Goal: Task Accomplishment & Management: Manage account settings

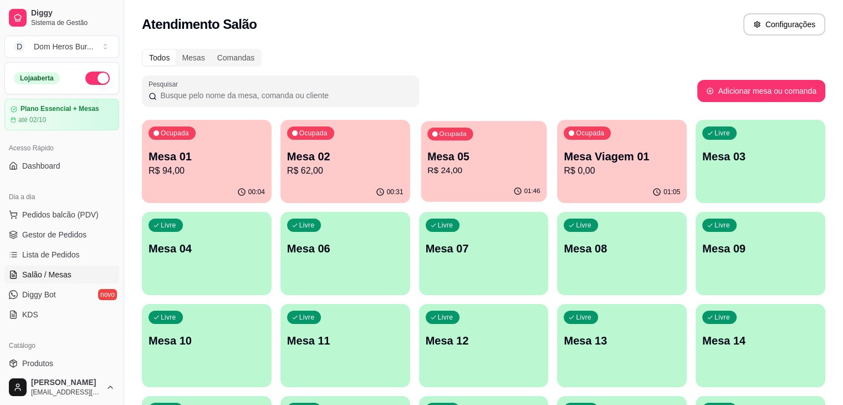
click at [436, 141] on div "Ocupada Mesa 05 R$ 24,00" at bounding box center [484, 151] width 126 height 60
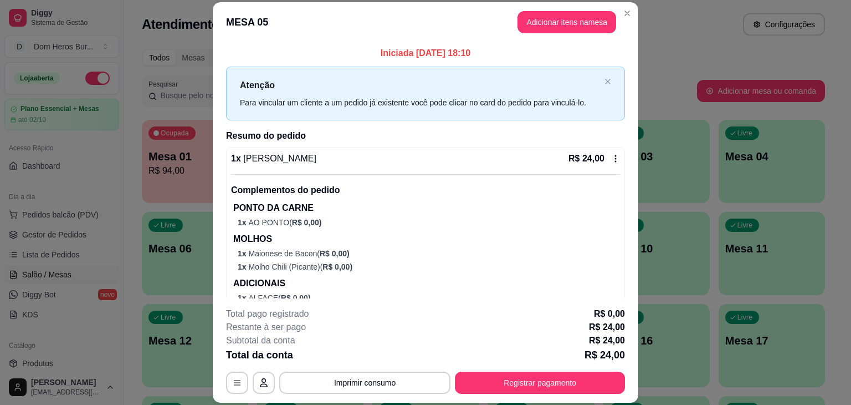
click at [333, 168] on div "1 x [PERSON_NAME] R$ 24,00 Complementos do pedido PONTO DA CARNE 1 x AO PONTO (…" at bounding box center [425, 234] width 389 height 165
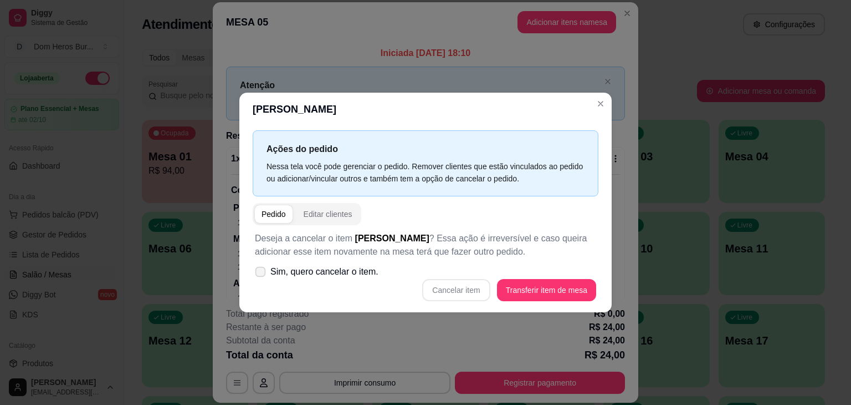
click at [328, 279] on label "Sim, quero cancelar o item." at bounding box center [317, 272] width 132 height 22
click at [262, 279] on input "Sim, quero cancelar o item." at bounding box center [257, 277] width 7 height 7
checkbox input "true"
click at [452, 291] on button "Cancelar item" at bounding box center [456, 290] width 66 height 22
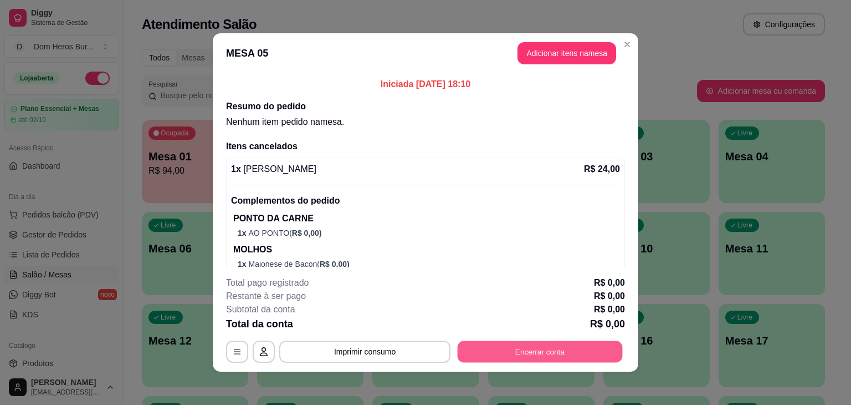
click at [493, 351] on button "Encerrar conta" at bounding box center [540, 352] width 165 height 22
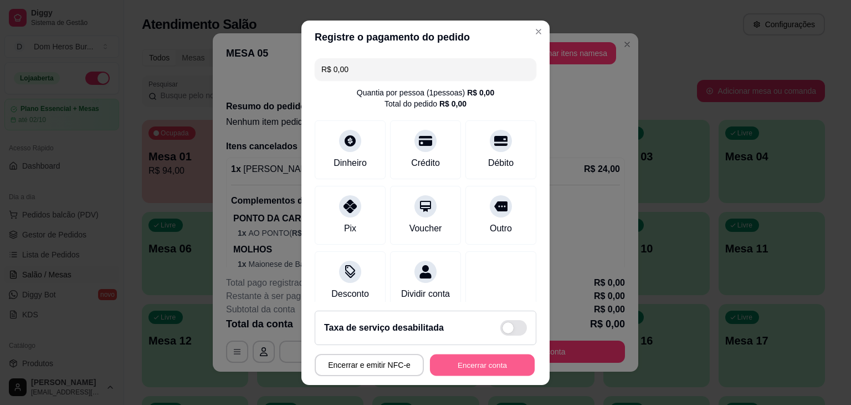
click at [491, 369] on button "Encerrar conta" at bounding box center [482, 365] width 105 height 22
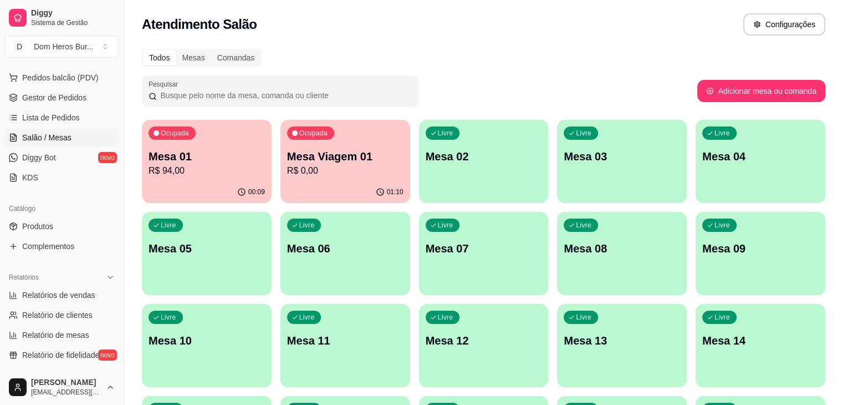
scroll to position [141, 0]
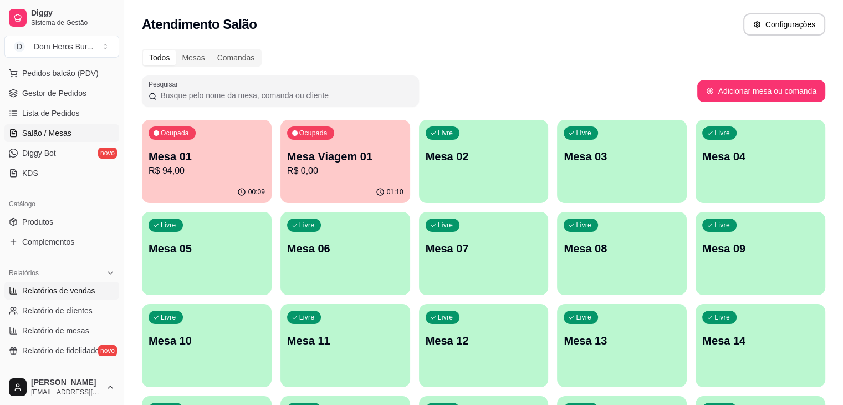
click at [73, 286] on span "Relatórios de vendas" at bounding box center [58, 290] width 73 height 11
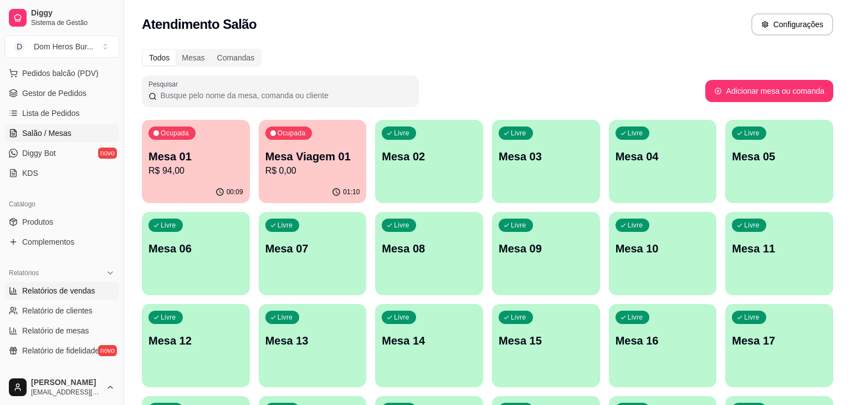
select select "ALL"
select select "0"
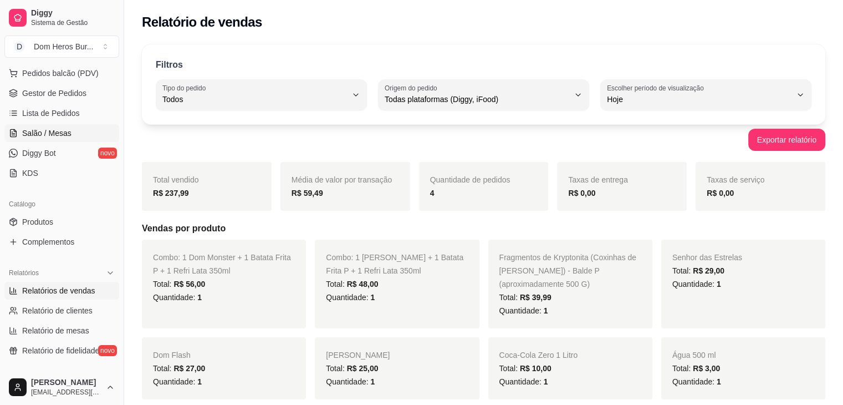
click at [67, 134] on span "Salão / Mesas" at bounding box center [46, 132] width 49 height 11
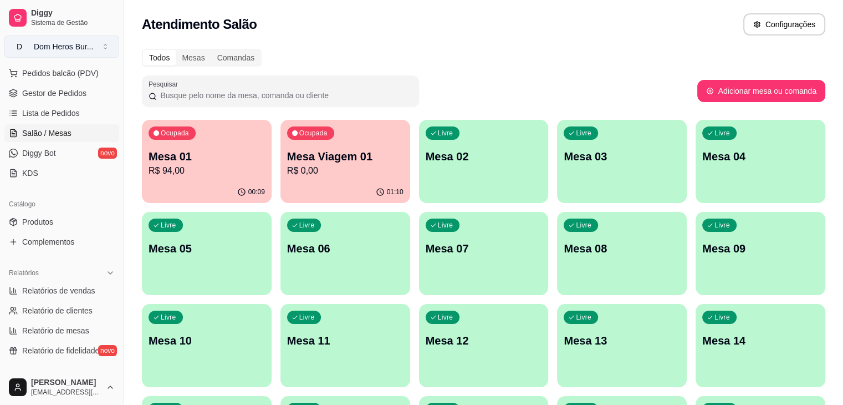
click at [95, 54] on button "D Dom Heros Bur ..." at bounding box center [61, 46] width 115 height 22
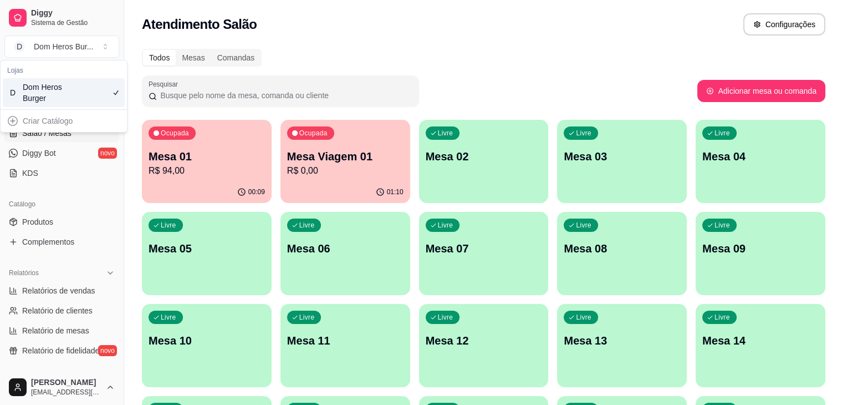
click at [0, 192] on div "Catálogo Produtos Complementos" at bounding box center [62, 223] width 124 height 64
click at [60, 93] on span "Gestor de Pedidos" at bounding box center [54, 93] width 64 height 11
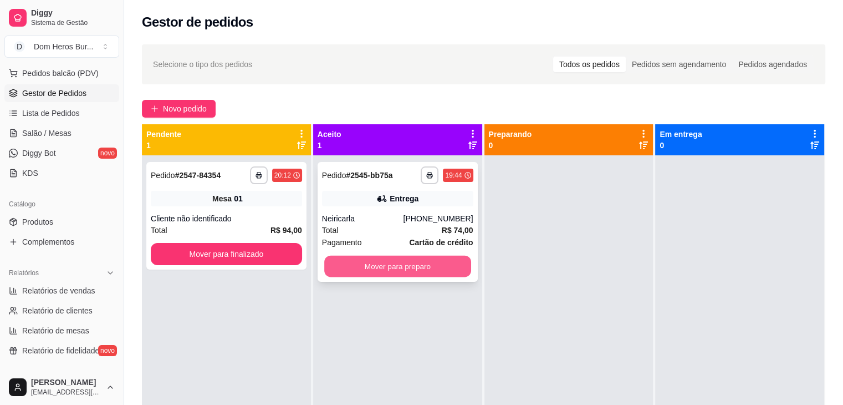
click at [439, 271] on button "Mover para preparo" at bounding box center [397, 267] width 147 height 22
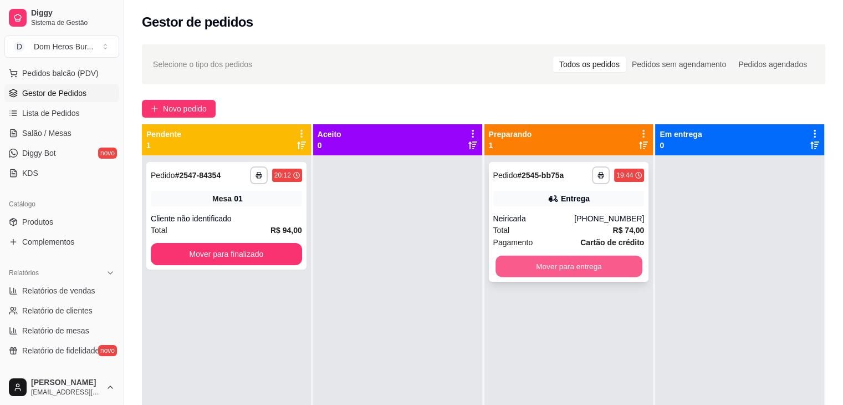
click at [576, 267] on button "Mover para entrega" at bounding box center [569, 267] width 147 height 22
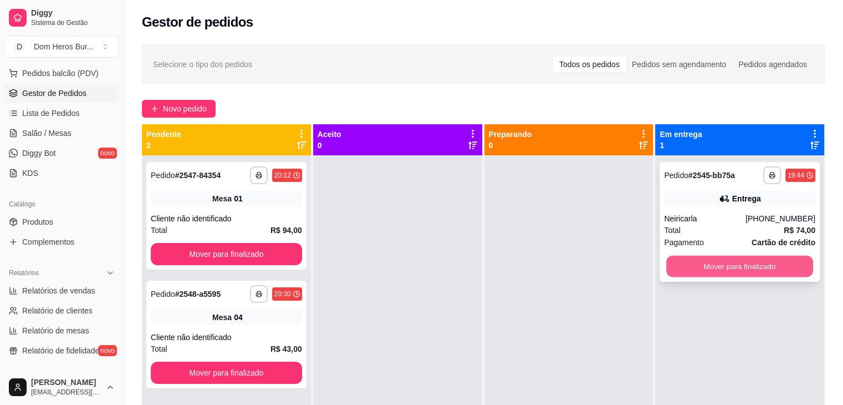
click at [714, 261] on button "Mover para finalizado" at bounding box center [739, 267] width 147 height 22
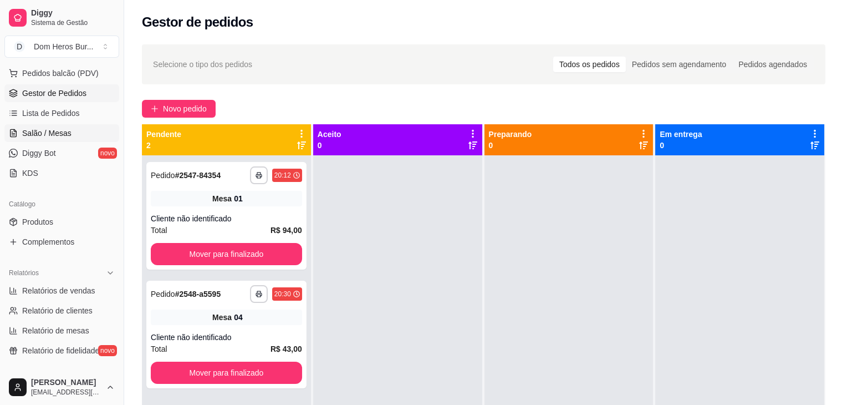
click at [65, 125] on link "Salão / Mesas" at bounding box center [61, 133] width 115 height 18
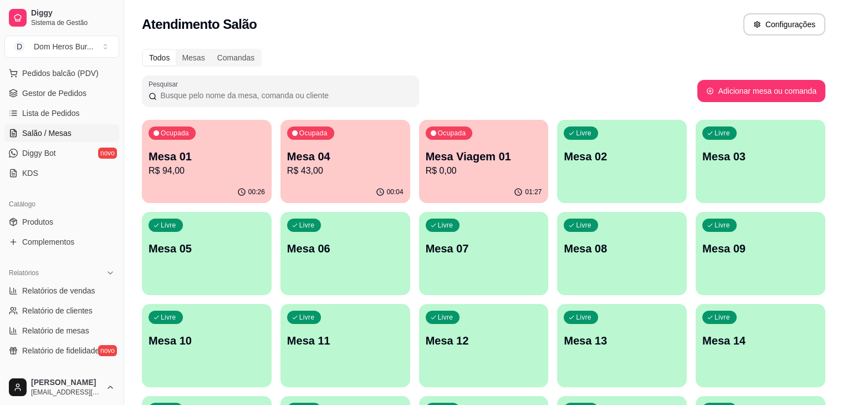
click at [152, 160] on p "Mesa 01" at bounding box center [207, 157] width 116 height 16
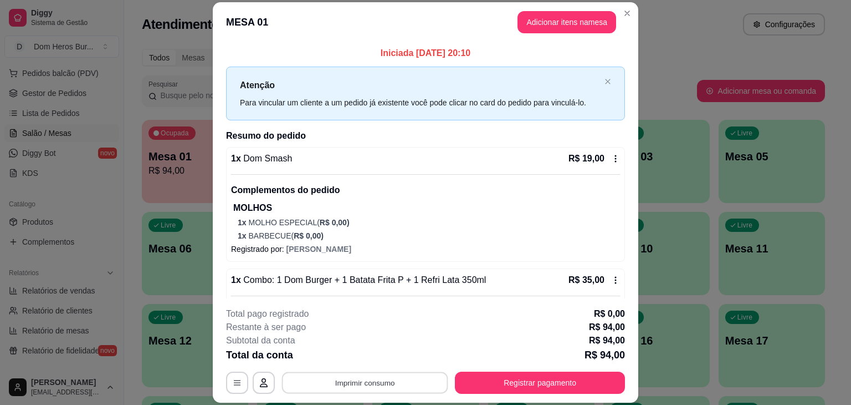
click at [326, 383] on button "Imprimir consumo" at bounding box center [365, 383] width 166 height 22
click at [339, 360] on button "IMPRESSORA" at bounding box center [364, 356] width 78 height 17
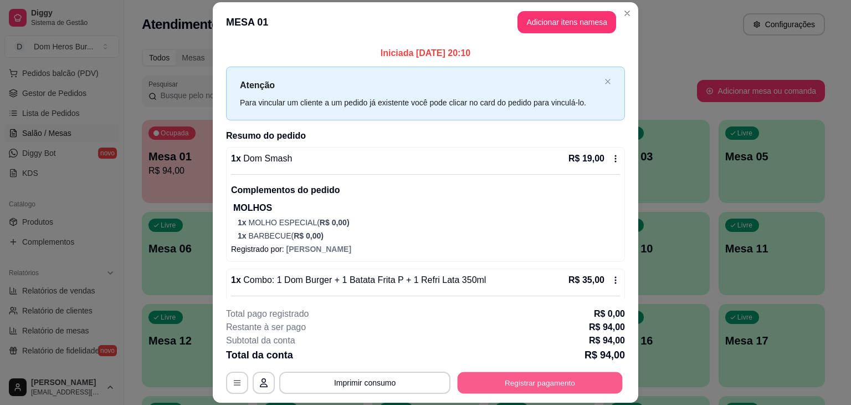
click at [537, 385] on button "Registrar pagamento" at bounding box center [540, 383] width 165 height 22
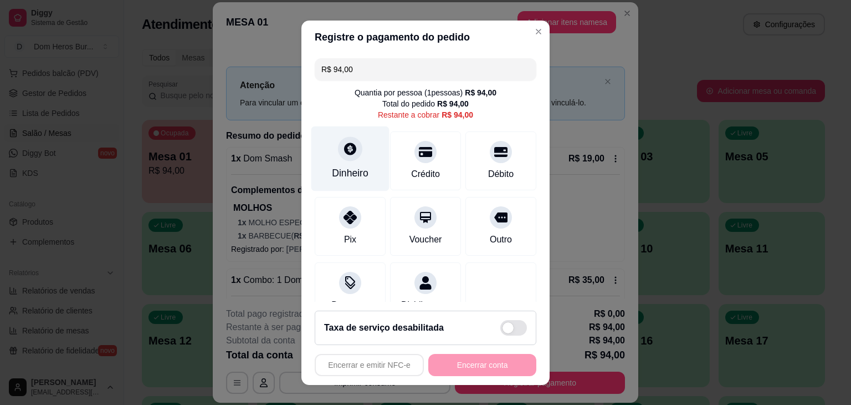
click at [332, 176] on div "Dinheiro" at bounding box center [350, 173] width 37 height 14
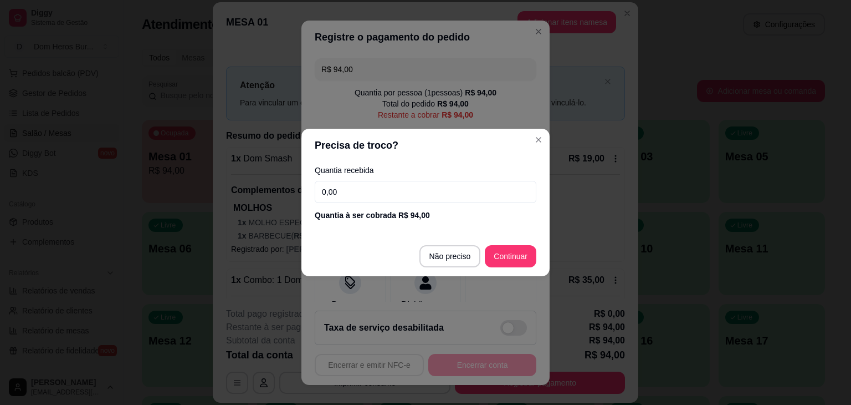
click at [363, 192] on input "0,00" at bounding box center [426, 192] width 222 height 22
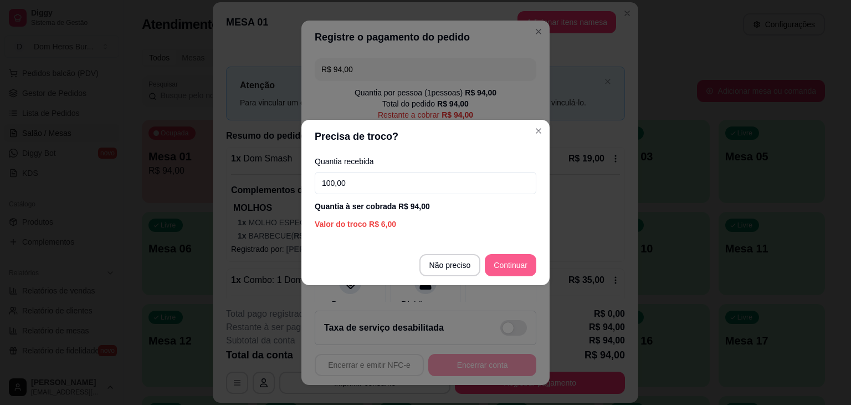
type input "100,00"
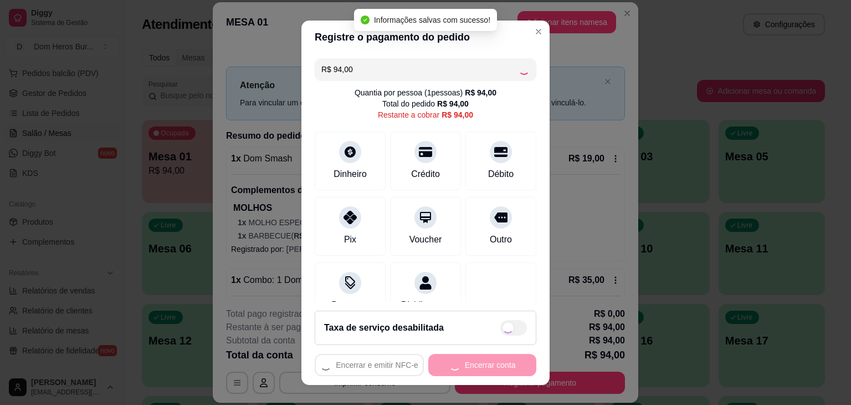
type input "R$ 0,00"
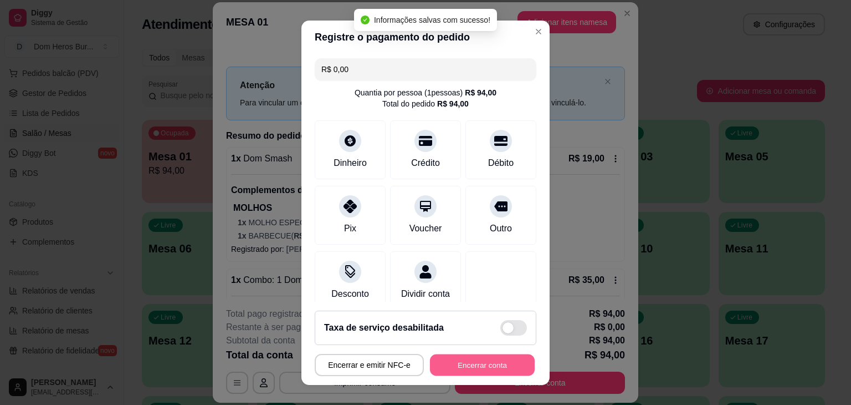
click at [483, 358] on button "Encerrar conta" at bounding box center [482, 365] width 105 height 22
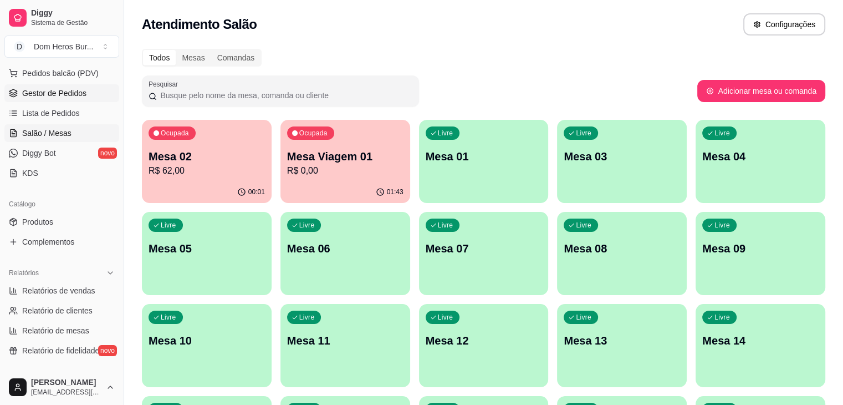
click at [52, 95] on span "Gestor de Pedidos" at bounding box center [54, 93] width 64 height 11
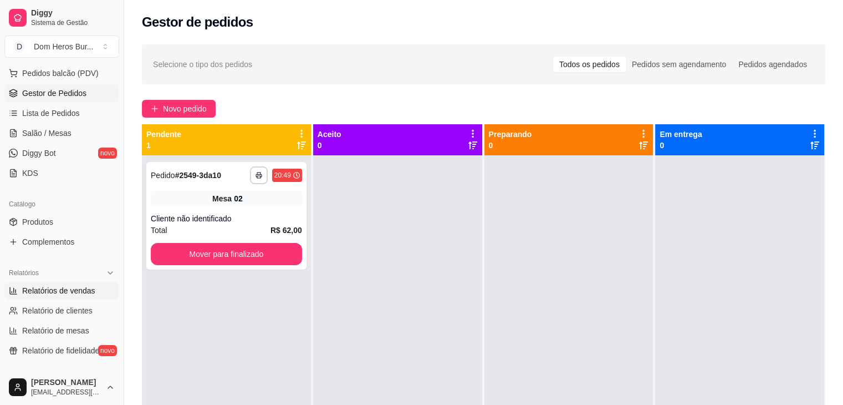
click at [55, 287] on span "Relatórios de vendas" at bounding box center [58, 290] width 73 height 11
select select "ALL"
select select "0"
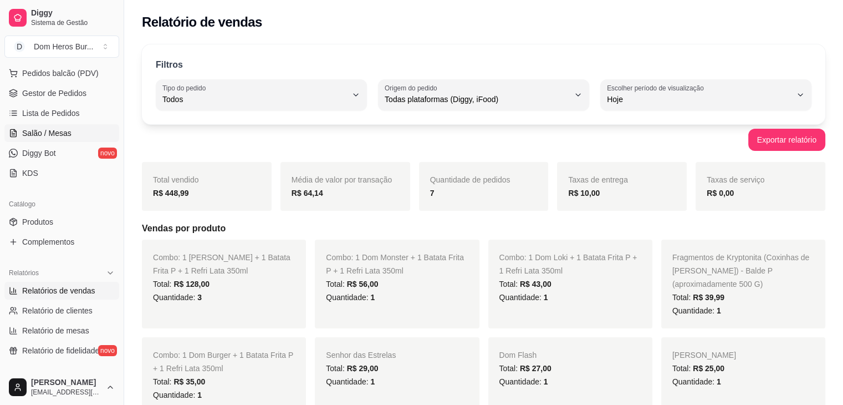
click at [90, 132] on link "Salão / Mesas" at bounding box center [61, 133] width 115 height 18
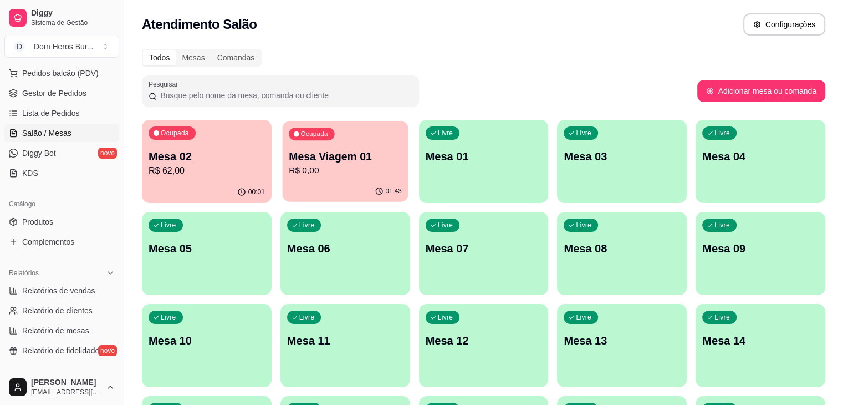
click at [289, 162] on p "Mesa Viagem 01" at bounding box center [345, 156] width 113 height 15
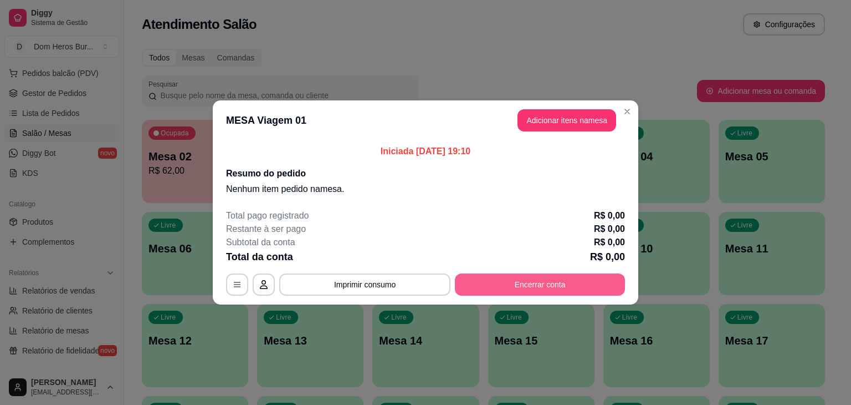
click at [552, 284] on button "Encerrar conta" at bounding box center [540, 284] width 170 height 22
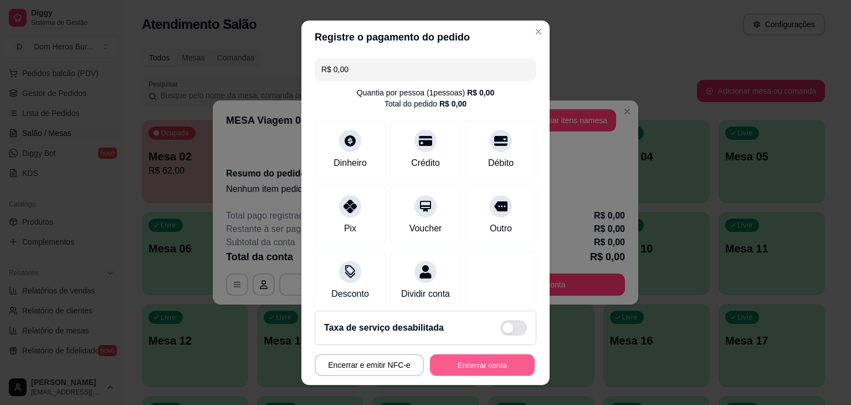
click at [506, 372] on button "Encerrar conta" at bounding box center [482, 365] width 105 height 22
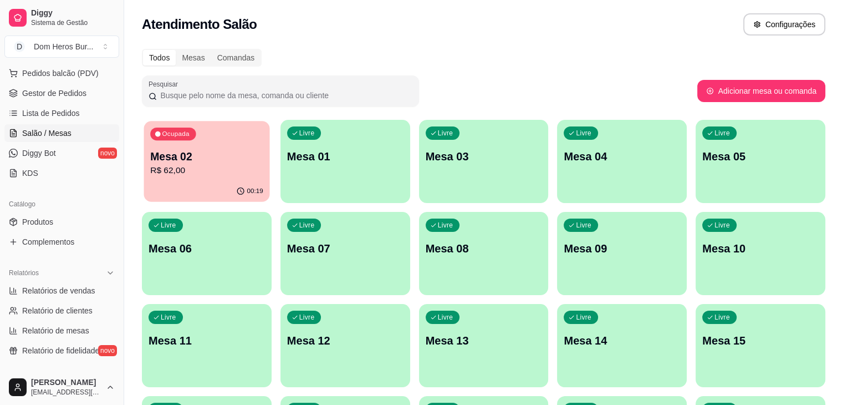
click at [231, 178] on div "Ocupada Mesa 02 R$ 62,00" at bounding box center [207, 151] width 126 height 60
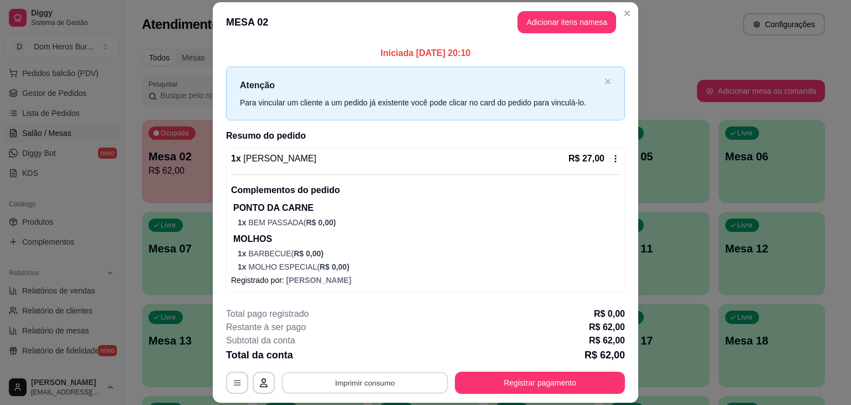
click at [362, 380] on button "Imprimir consumo" at bounding box center [365, 383] width 166 height 22
click at [359, 351] on button "IMPRESSORA" at bounding box center [364, 356] width 78 height 17
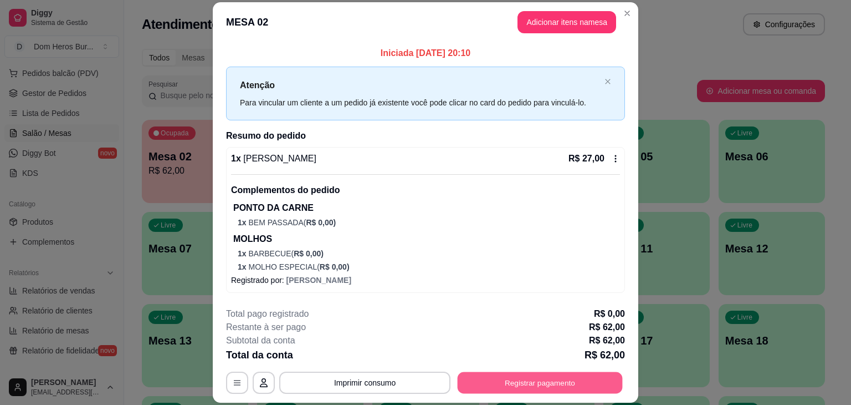
click at [516, 372] on button "Registrar pagamento" at bounding box center [540, 383] width 165 height 22
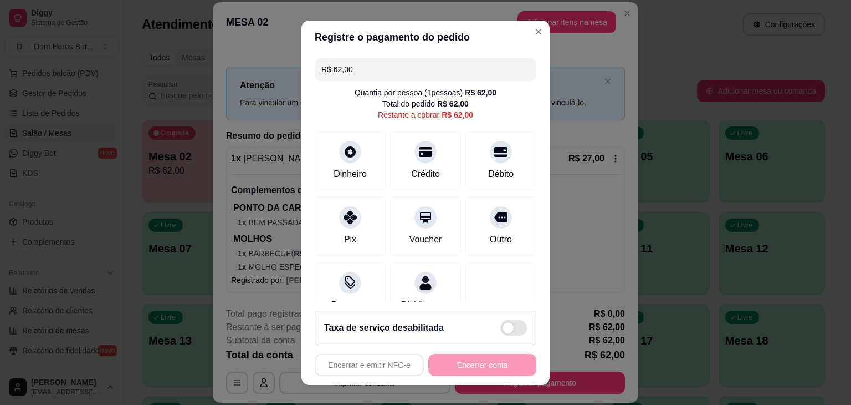
click at [412, 65] on input "R$ 62,00" at bounding box center [425, 69] width 208 height 22
click at [365, 148] on div "Dinheiro" at bounding box center [351, 158] width 78 height 65
click at [423, 172] on div "Crédito" at bounding box center [426, 173] width 32 height 14
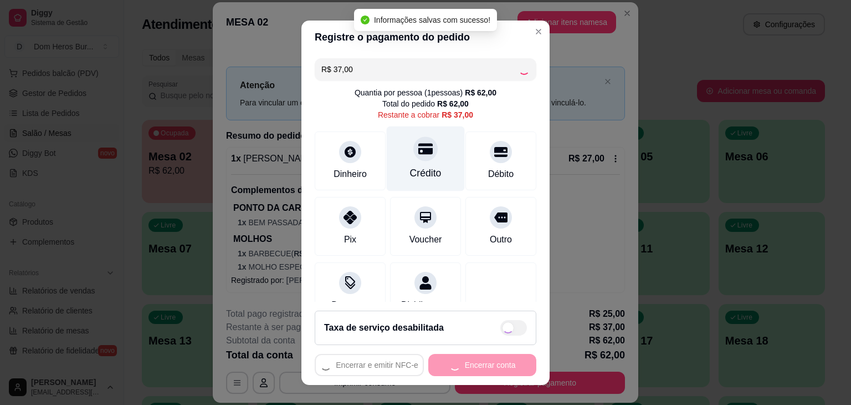
type input "R$ 0,00"
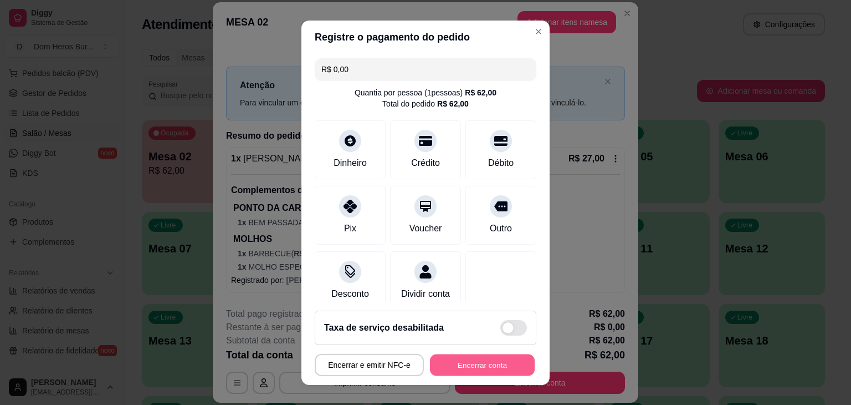
click at [452, 362] on button "Encerrar conta" at bounding box center [482, 365] width 105 height 22
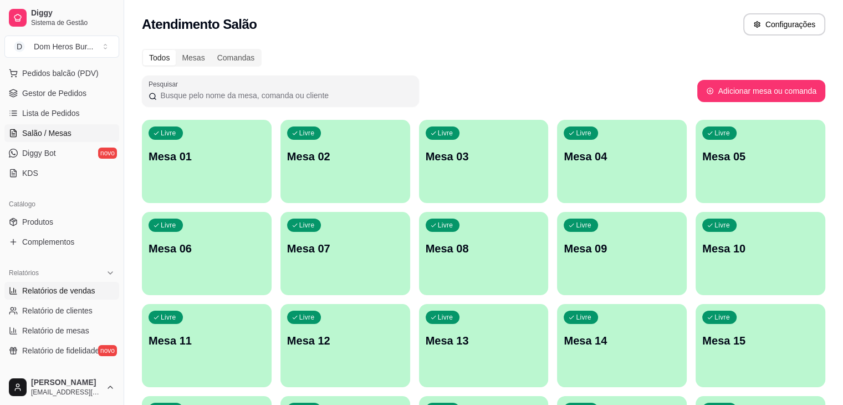
click at [47, 285] on span "Relatórios de vendas" at bounding box center [58, 290] width 73 height 11
select select "ALL"
select select "0"
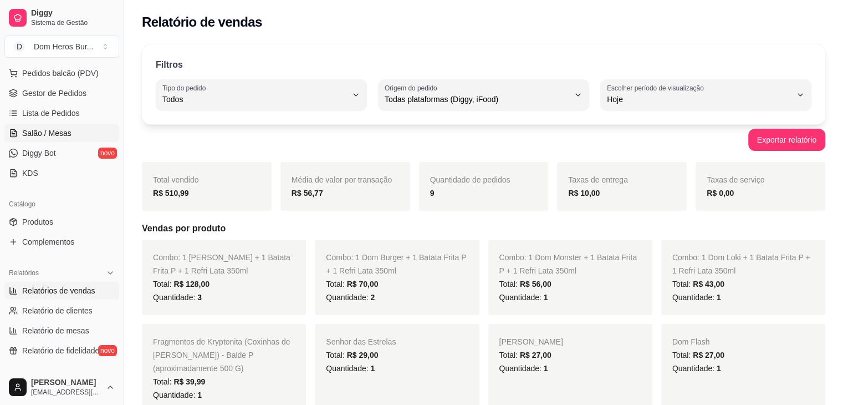
click at [53, 131] on span "Salão / Mesas" at bounding box center [46, 132] width 49 height 11
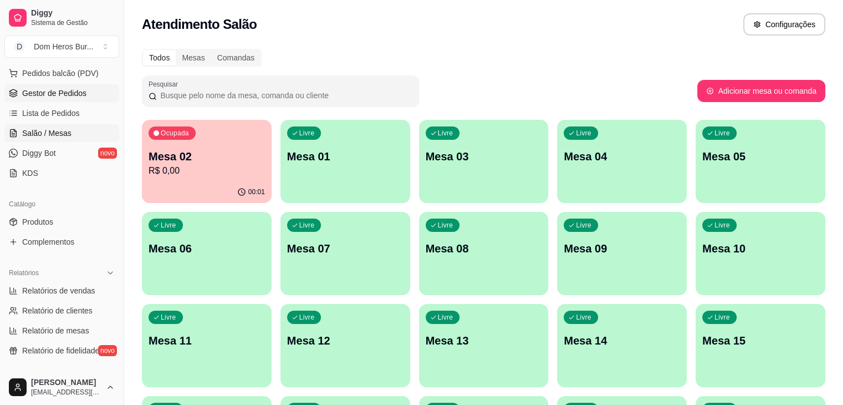
click at [90, 94] on link "Gestor de Pedidos" at bounding box center [61, 93] width 115 height 18
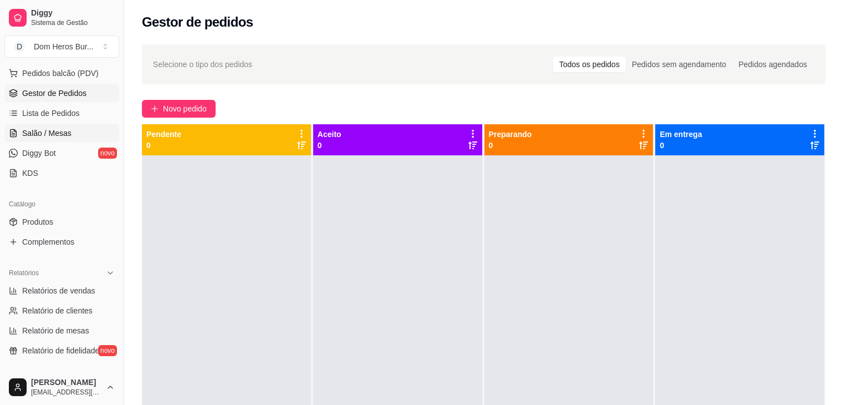
click at [94, 131] on link "Salão / Mesas" at bounding box center [61, 133] width 115 height 18
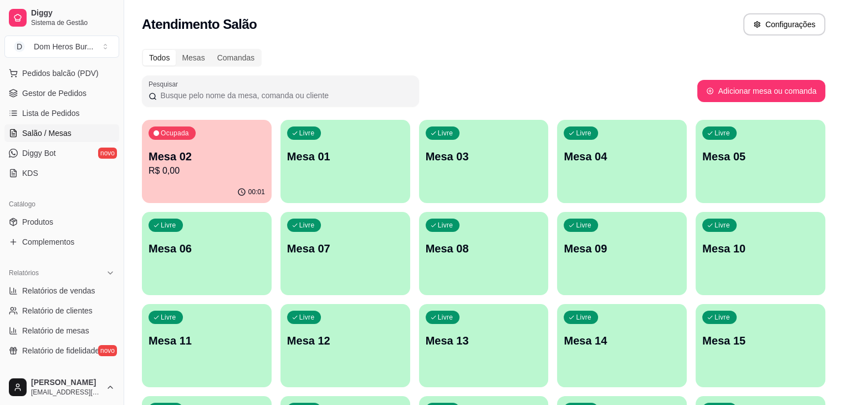
click at [340, 59] on div "Todos Mesas Comandas" at bounding box center [483, 58] width 683 height 18
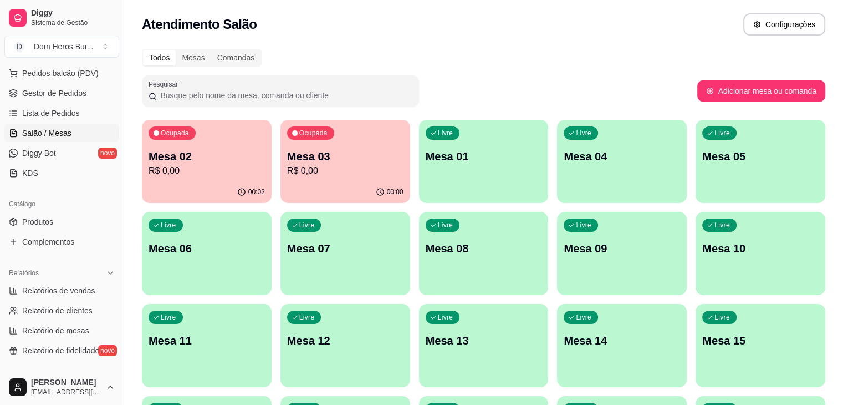
click at [421, 33] on div "Atendimento Salão Configurações" at bounding box center [483, 24] width 683 height 22
click at [319, 152] on p "Mesa 03" at bounding box center [345, 156] width 113 height 15
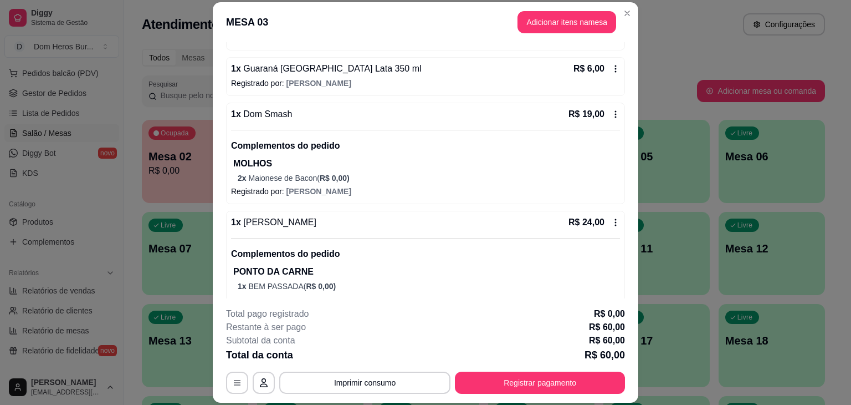
scroll to position [227, 0]
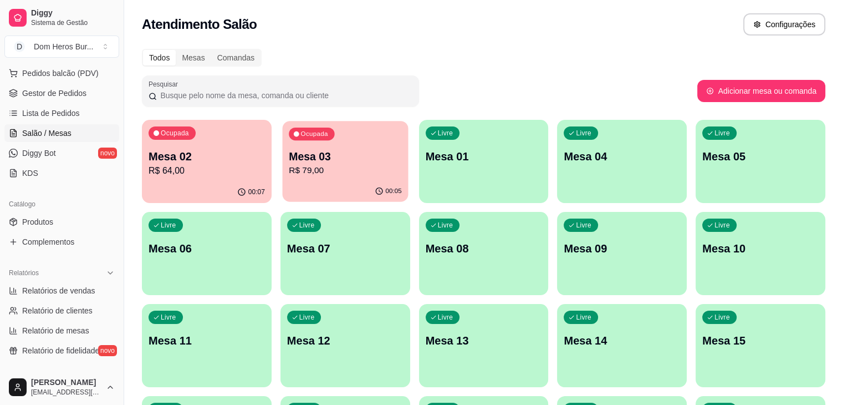
click at [308, 165] on p "R$ 79,00" at bounding box center [345, 170] width 113 height 13
click at [153, 162] on p "Mesa 02" at bounding box center [206, 156] width 113 height 15
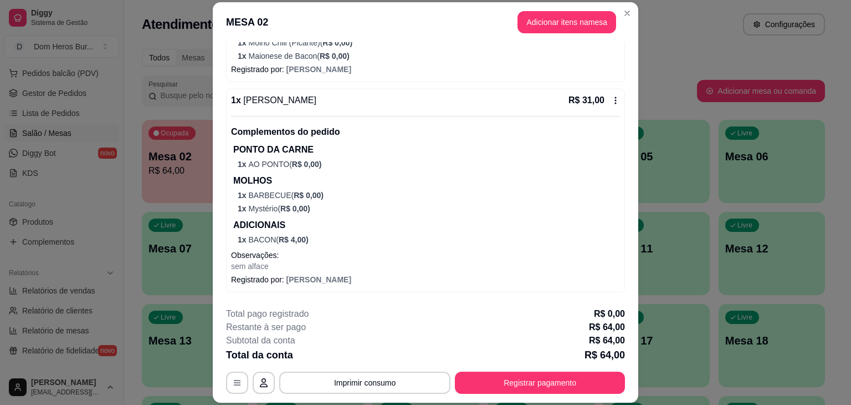
scroll to position [279, 0]
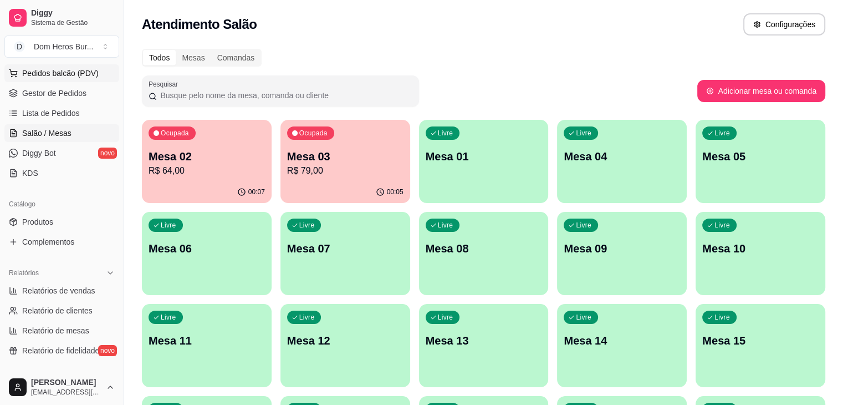
click at [55, 74] on span "Pedidos balcão (PDV)" at bounding box center [60, 73] width 76 height 11
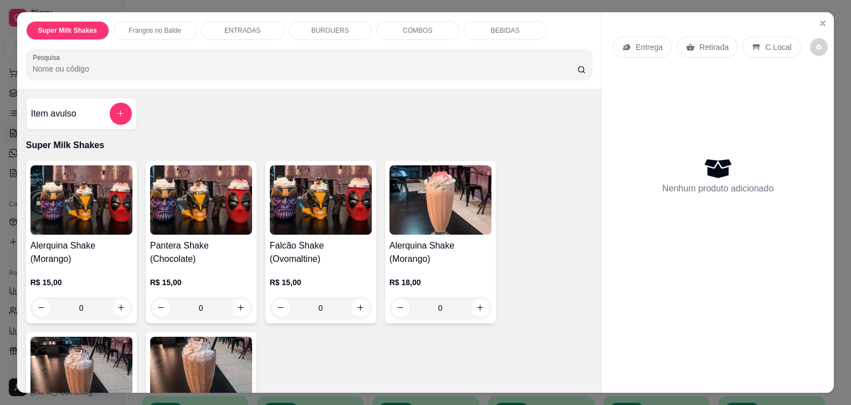
click at [186, 26] on div "Frangos no Balde" at bounding box center [155, 30] width 83 height 19
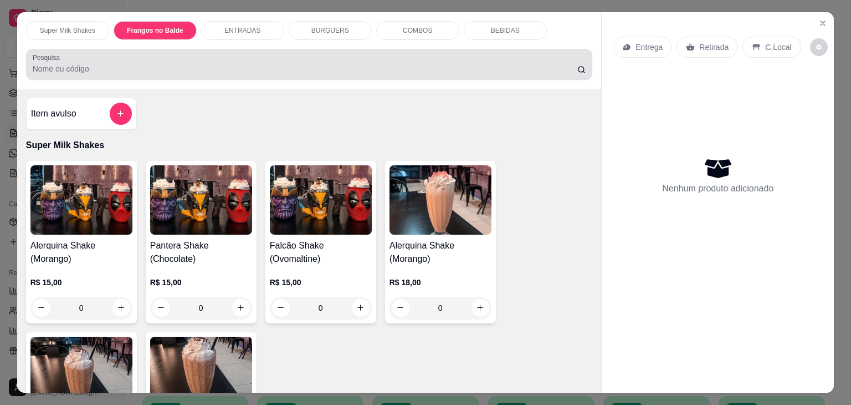
scroll to position [27, 0]
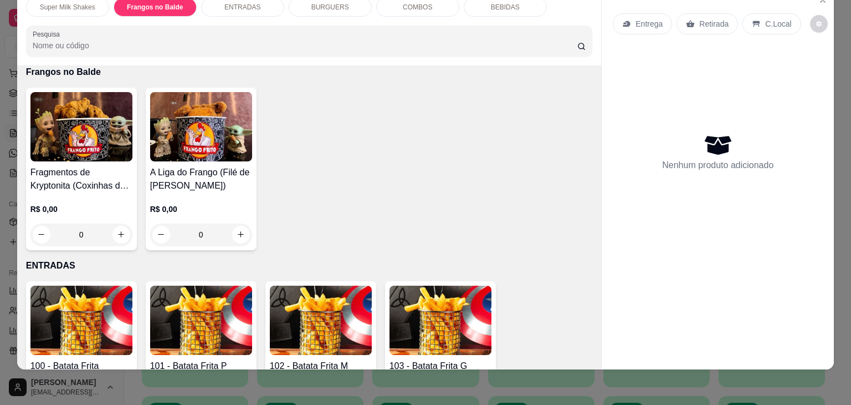
click at [115, 223] on div "0" at bounding box center [81, 234] width 102 height 22
click at [0, 173] on div "Super Milk Shakes Frangos no Balde ENTRADAS BURGUERS COMBOS BEBIDAS Pesquisa It…" at bounding box center [425, 202] width 851 height 405
click at [0, 230] on div "Super Milk Shakes Frangos no Balde ENTRADAS BURGUERS COMBOS BEBIDAS Pesquisa It…" at bounding box center [425, 202] width 851 height 405
click at [0, 142] on div "Super Milk Shakes Frangos no Balde ENTRADAS BURGUERS COMBOS BEBIDAS Pesquisa It…" at bounding box center [425, 202] width 851 height 405
click at [0, 139] on div "Super Milk Shakes Frangos no Balde ENTRADAS BURGUERS COMBOS BEBIDAS Pesquisa It…" at bounding box center [425, 202] width 851 height 405
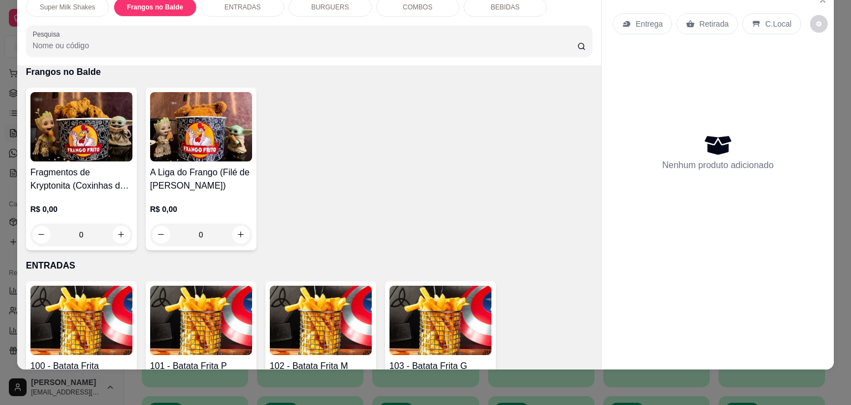
click at [0, 139] on div "Super Milk Shakes Frangos no Balde ENTRADAS BURGUERS COMBOS BEBIDAS Pesquisa It…" at bounding box center [425, 202] width 851 height 405
click at [0, 60] on div "Super Milk Shakes Frangos no Balde ENTRADAS BURGUERS COMBOS BEBIDAS Pesquisa It…" at bounding box center [425, 202] width 851 height 405
drag, startPoint x: 0, startPoint y: 60, endPoint x: 0, endPoint y: 67, distance: 6.7
click at [0, 67] on div "Super Milk Shakes Frangos no Balde ENTRADAS BURGUERS COMBOS BEBIDAS Pesquisa It…" at bounding box center [425, 202] width 851 height 405
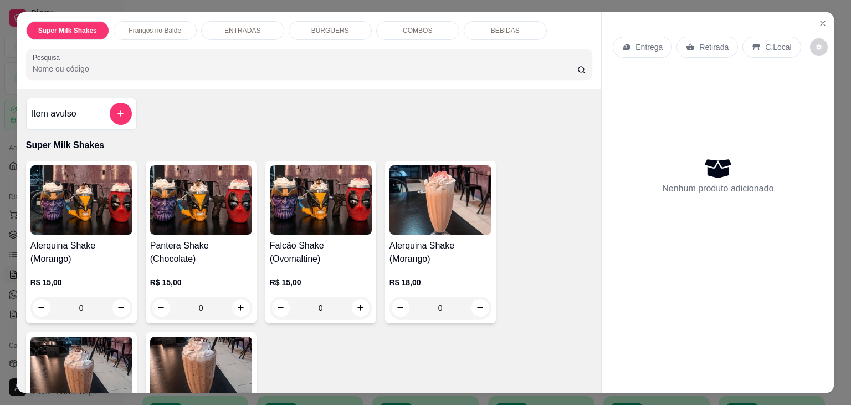
click at [0, 180] on div "Super Milk Shakes Frangos no Balde ENTRADAS BURGUERS COMBOS BEBIDAS Pesquisa It…" at bounding box center [425, 202] width 851 height 405
click at [820, 19] on icon "Close" at bounding box center [823, 23] width 9 height 9
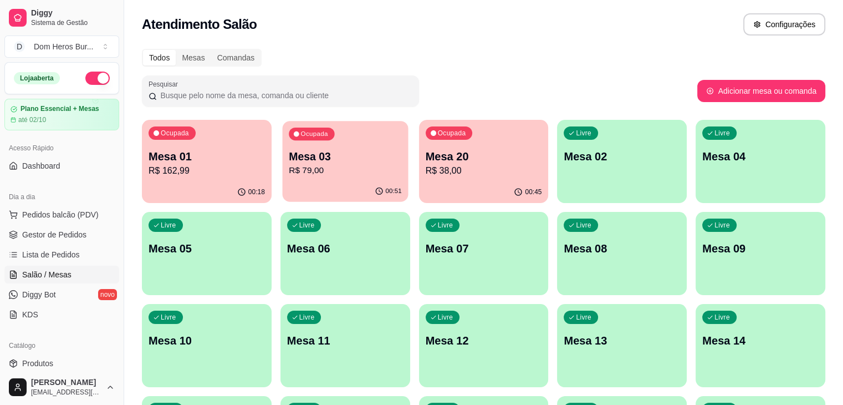
click at [325, 171] on p "R$ 79,00" at bounding box center [345, 170] width 113 height 13
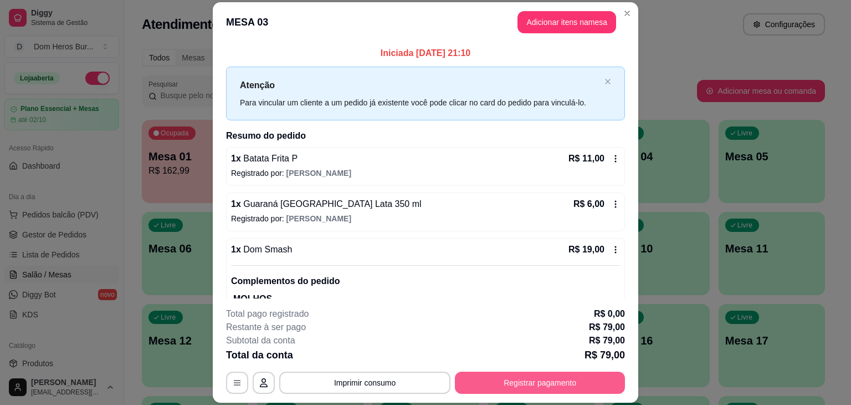
click at [498, 383] on button "Registrar pagamento" at bounding box center [540, 382] width 170 height 22
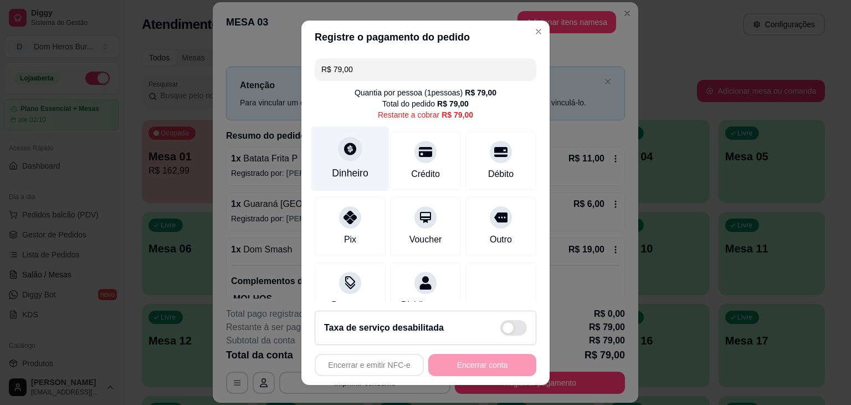
click at [344, 149] on icon at bounding box center [350, 148] width 14 height 14
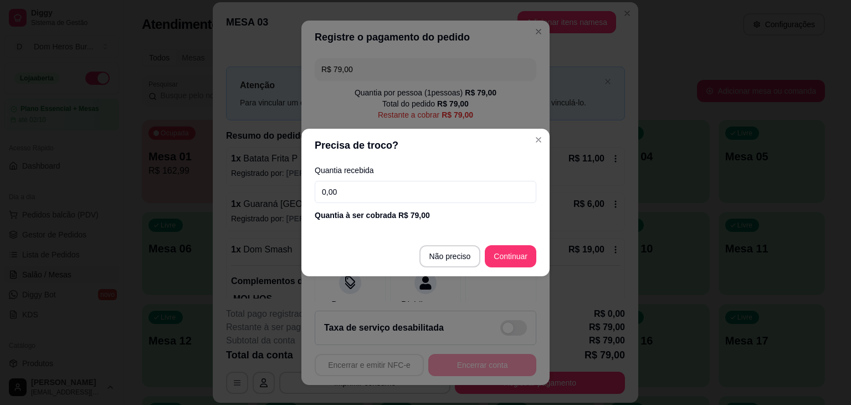
click at [358, 196] on input "0,00" at bounding box center [426, 192] width 222 height 22
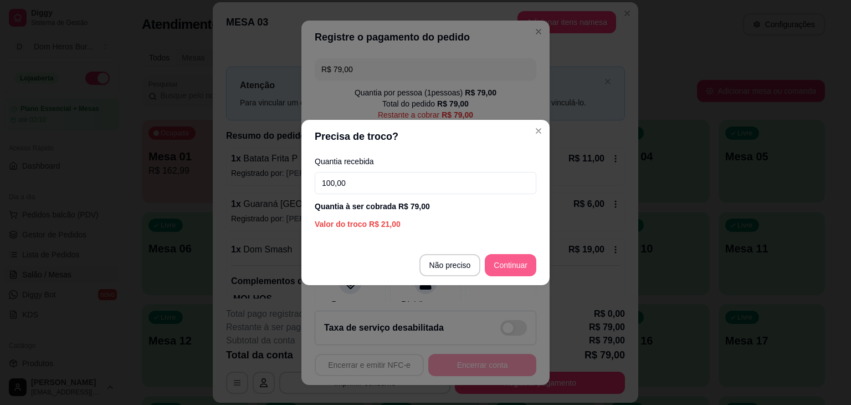
type input "100,00"
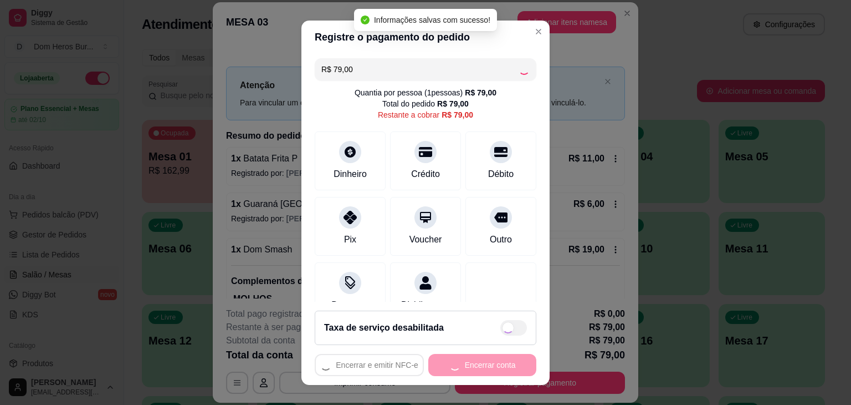
type input "R$ 0,00"
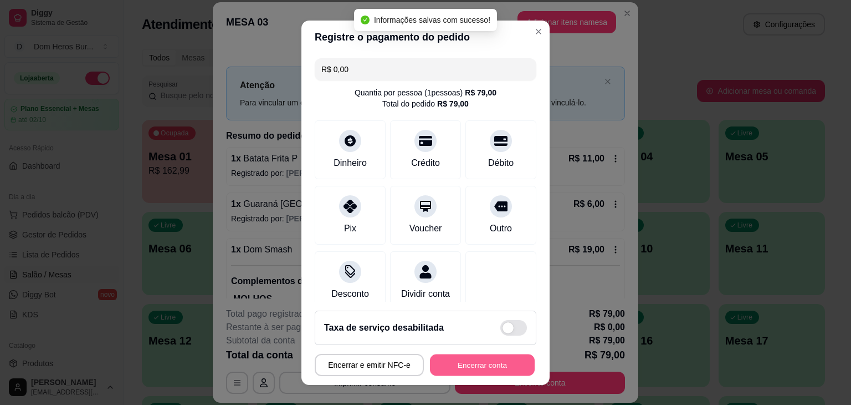
click at [463, 365] on button "Encerrar conta" at bounding box center [482, 365] width 105 height 22
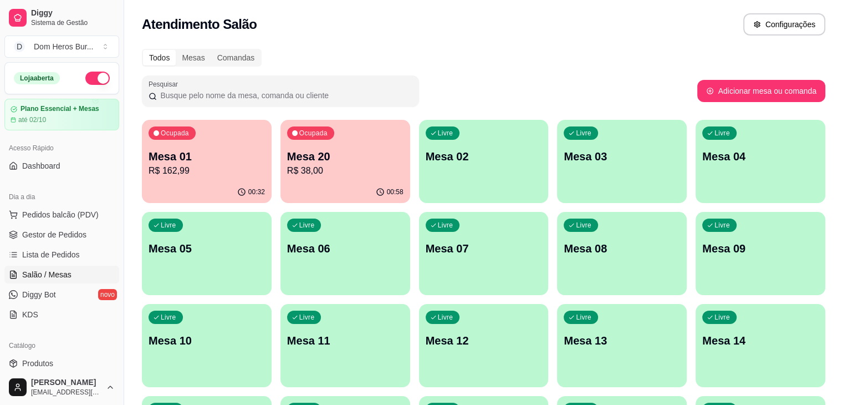
click at [317, 43] on div "Todos Mesas Comandas Pesquisar Adicionar mesa ou comanda Ocupada Mesa 01 R$ 162…" at bounding box center [483, 359] width 719 height 634
